Goal: Information Seeking & Learning: Understand process/instructions

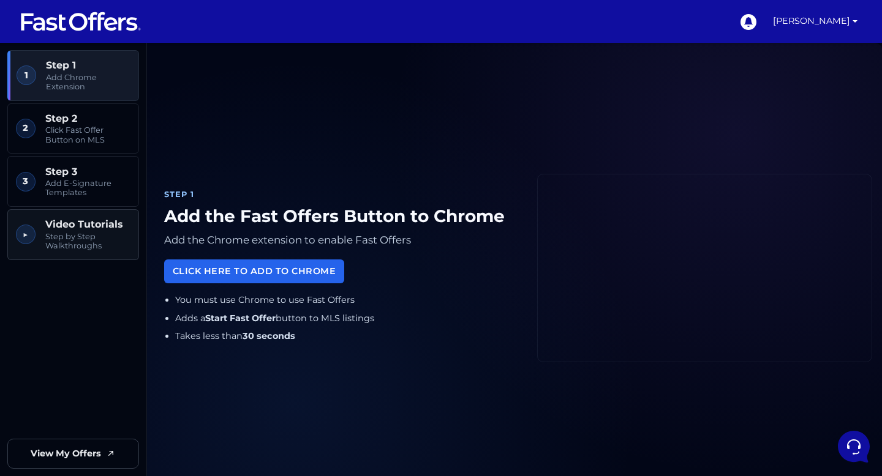
click at [82, 227] on span "Video Tutorials" at bounding box center [87, 225] width 85 height 12
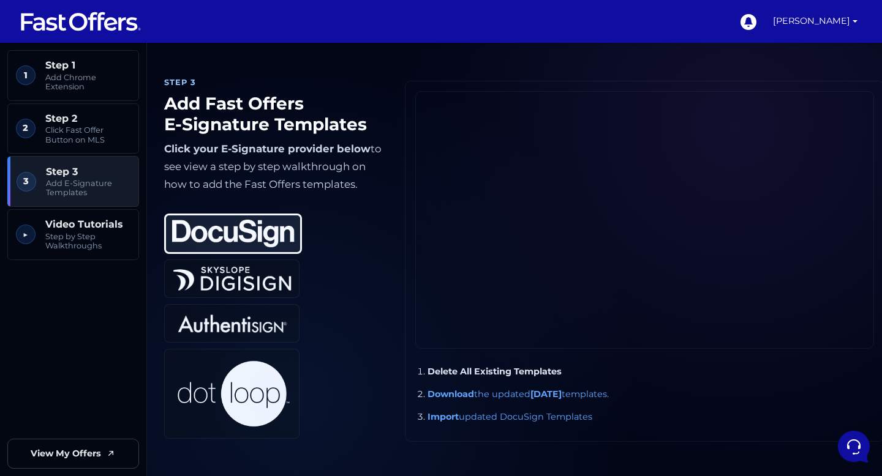
scroll to position [932, 0]
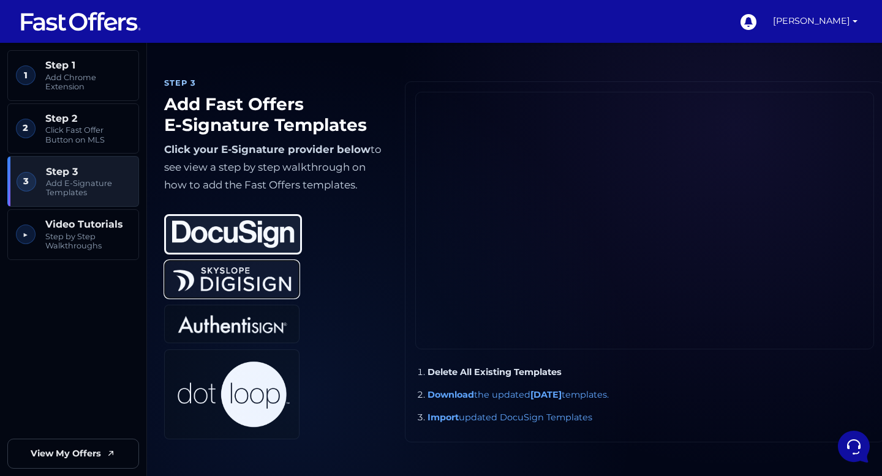
click at [263, 283] on img at bounding box center [232, 279] width 122 height 29
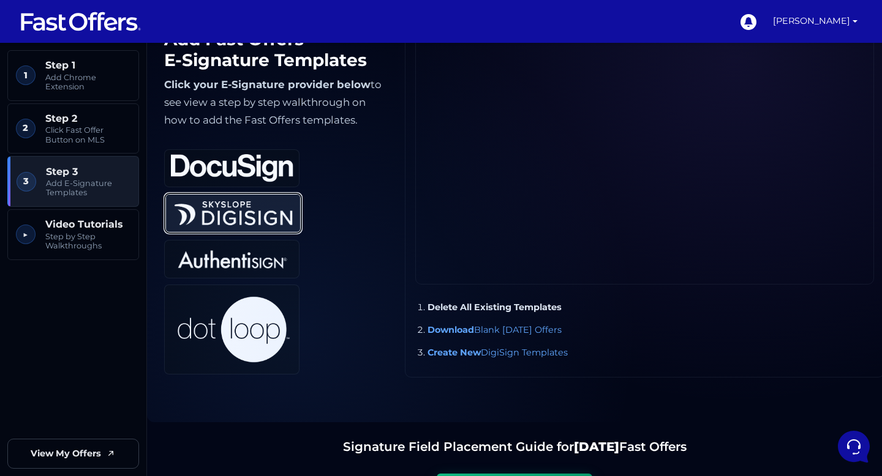
scroll to position [1000, 0]
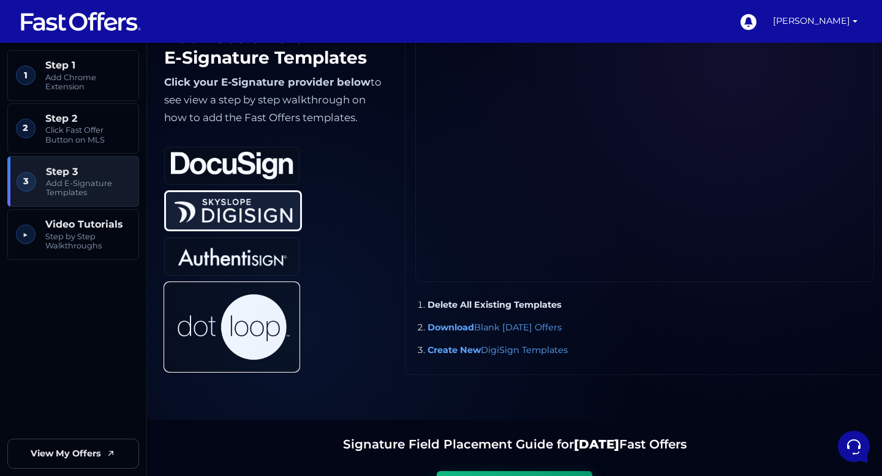
click at [263, 283] on button "Dotloop" at bounding box center [231, 327] width 135 height 90
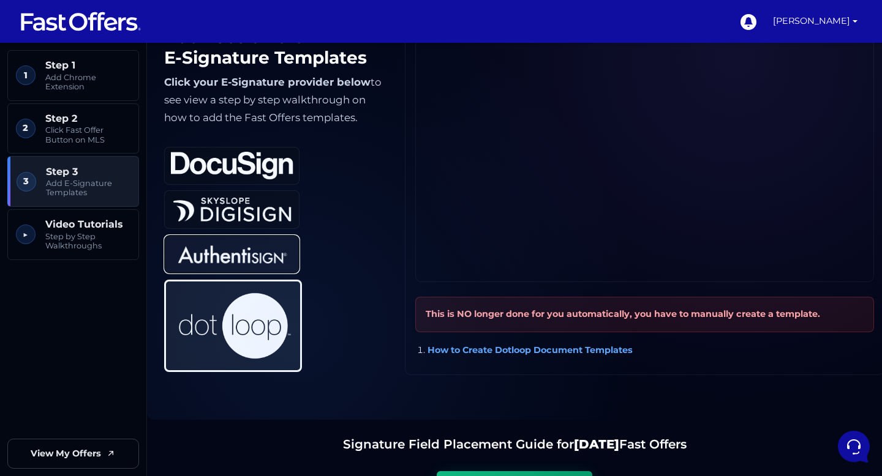
click at [268, 259] on img at bounding box center [232, 254] width 122 height 29
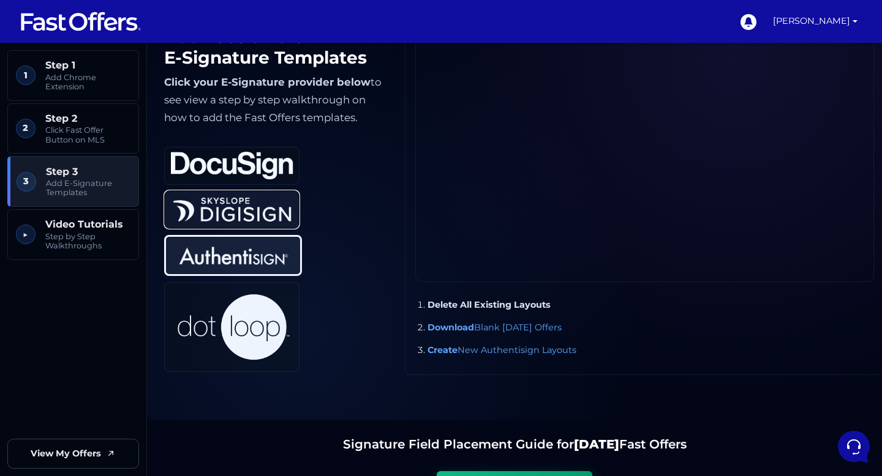
click at [265, 222] on img at bounding box center [232, 209] width 122 height 29
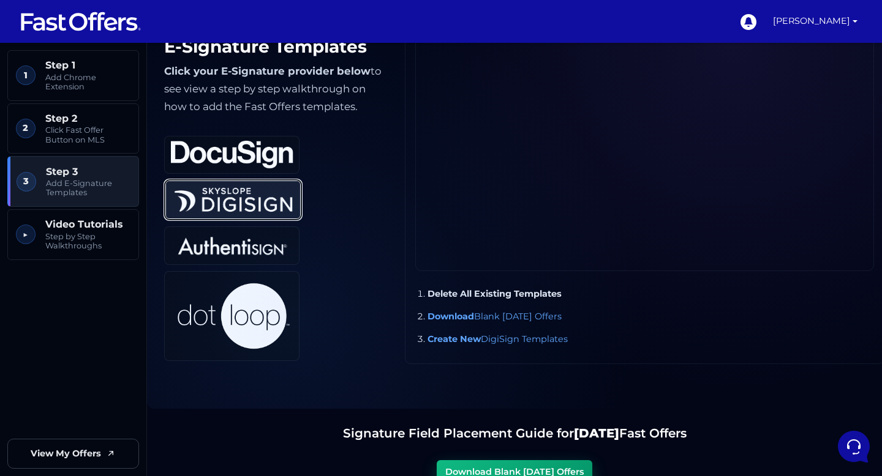
scroll to position [1011, 0]
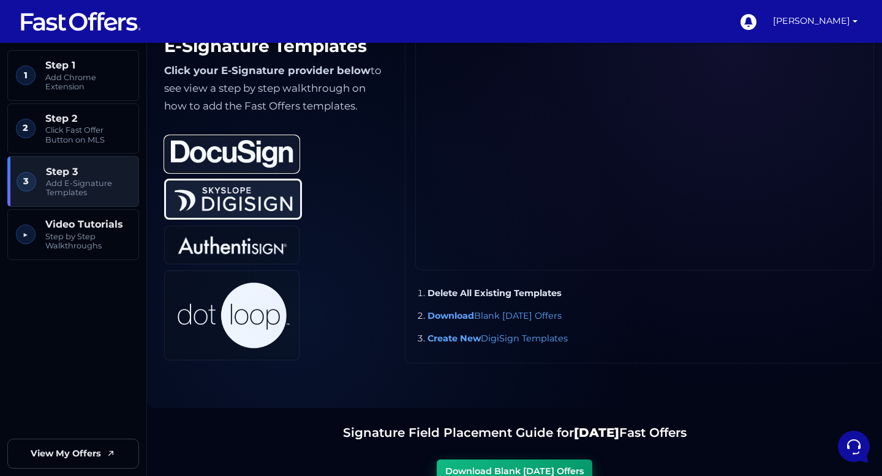
click at [234, 151] on img at bounding box center [232, 154] width 122 height 28
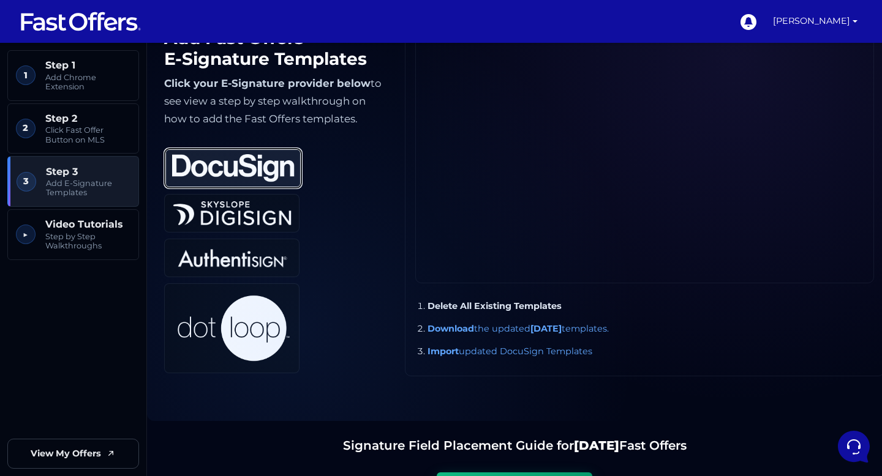
scroll to position [999, 0]
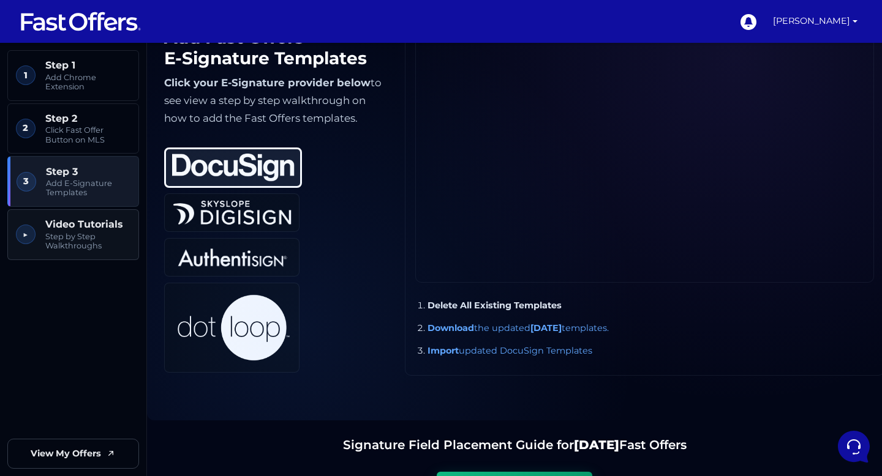
click at [91, 224] on span "Video Tutorials" at bounding box center [87, 225] width 85 height 12
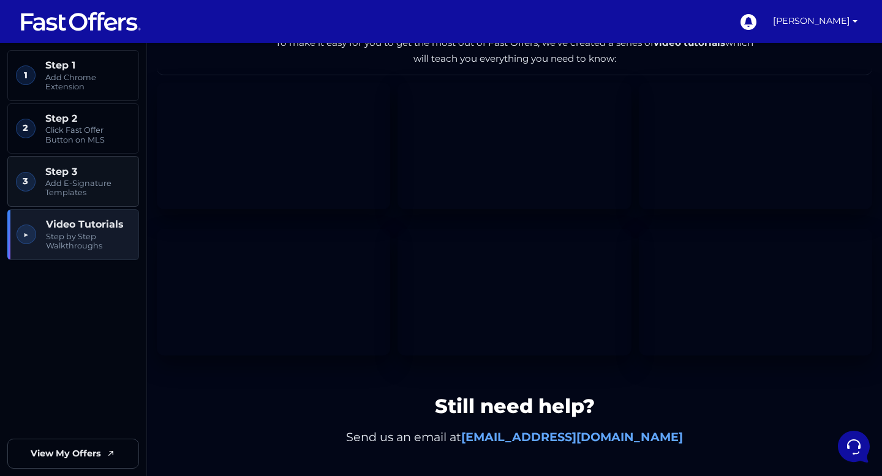
click at [94, 195] on span "Add E-Signature Templates" at bounding box center [87, 188] width 85 height 19
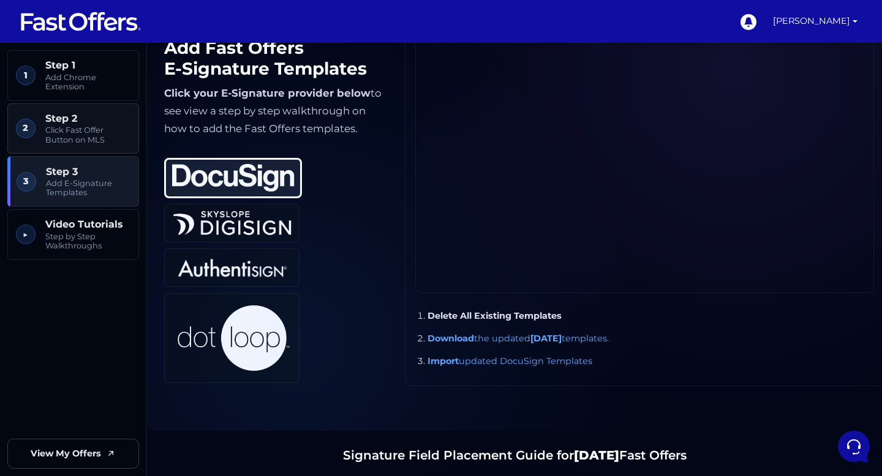
click at [94, 129] on span "Click Fast Offer Button on MLS" at bounding box center [87, 135] width 85 height 19
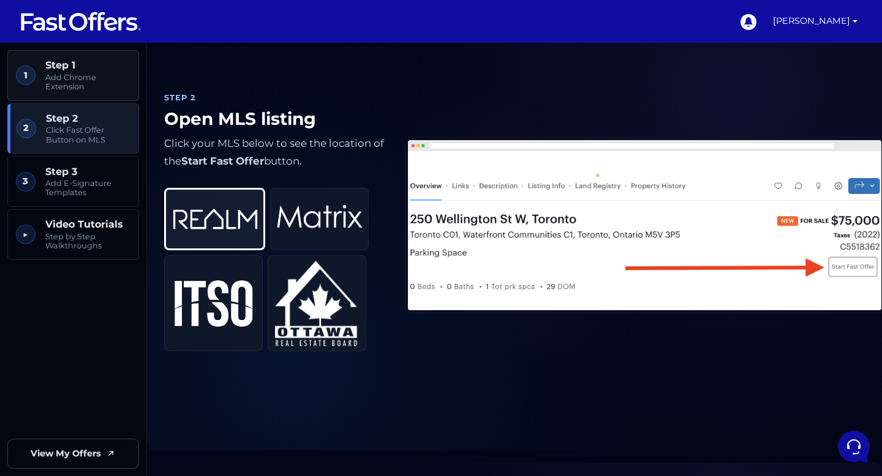
click at [91, 78] on span "Add Chrome Extension" at bounding box center [87, 82] width 85 height 19
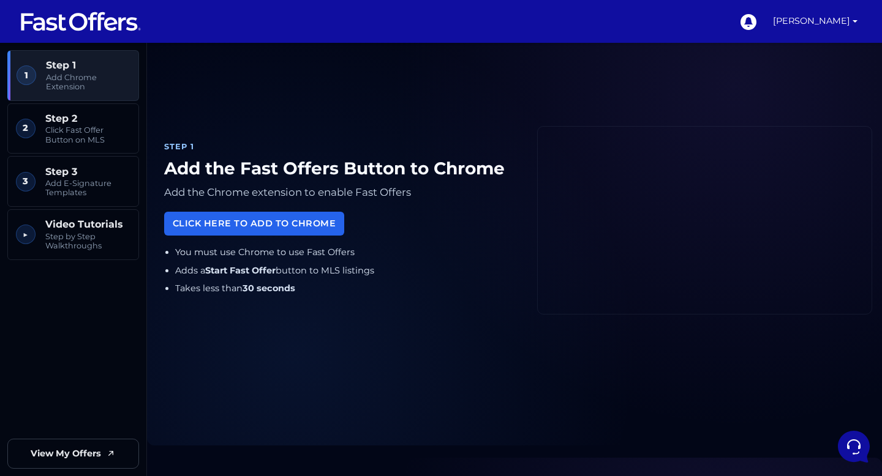
scroll to position [43, 0]
